Goal: Information Seeking & Learning: Learn about a topic

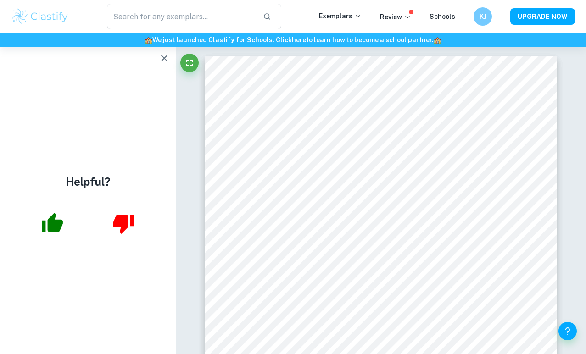
scroll to position [4159, 0]
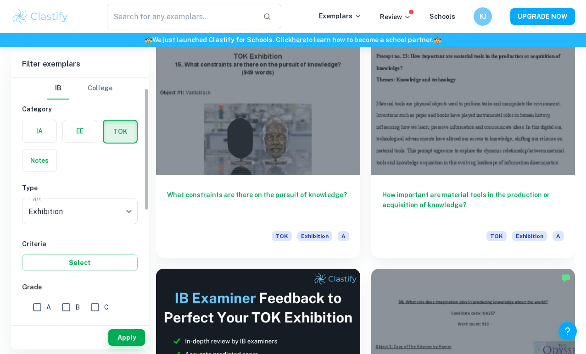
scroll to position [39, 0]
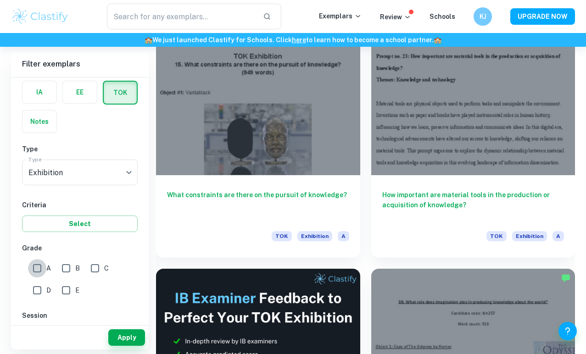
click at [36, 269] on input "A" at bounding box center [37, 268] width 18 height 18
checkbox input "true"
click at [121, 340] on button "Apply" at bounding box center [126, 338] width 37 height 17
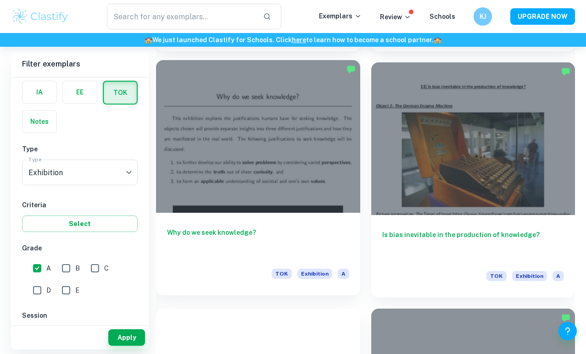
scroll to position [4194, 0]
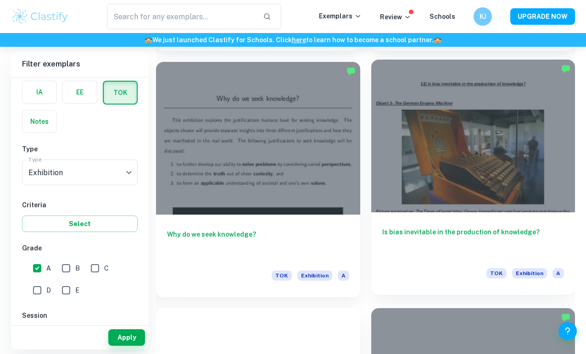
click at [427, 235] on h6 "Is bias inevitable in the production of knowledge?" at bounding box center [473, 242] width 182 height 30
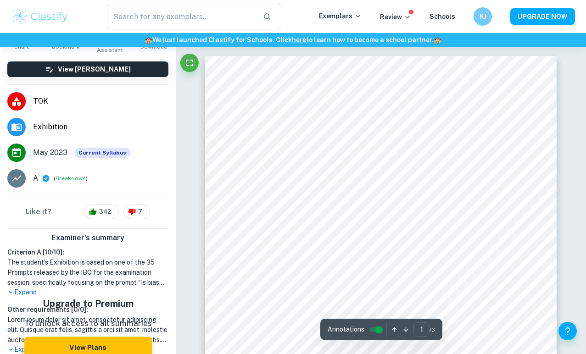
scroll to position [67, 0]
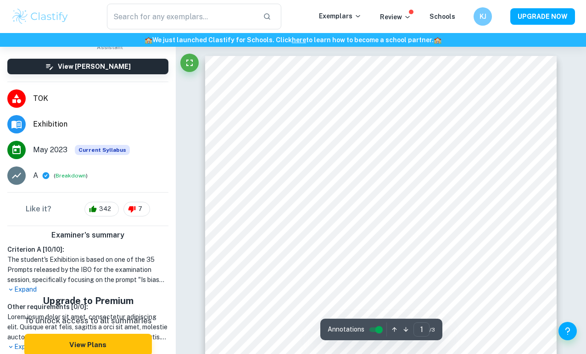
click at [23, 287] on p "Expand" at bounding box center [87, 290] width 161 height 10
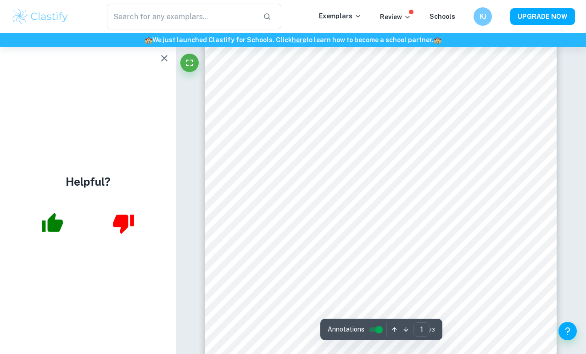
scroll to position [81, 0]
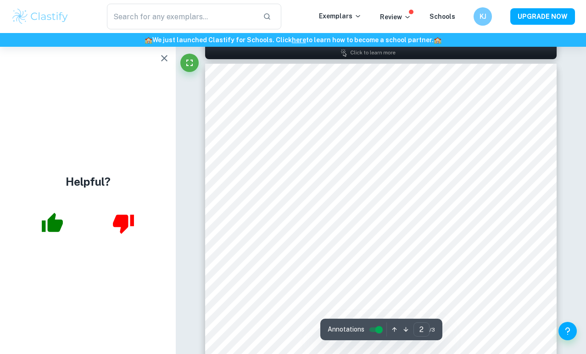
type input "1"
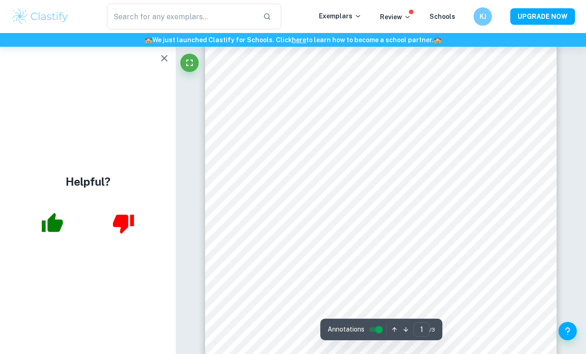
scroll to position [171, 0]
